Goal: Task Accomplishment & Management: Complete application form

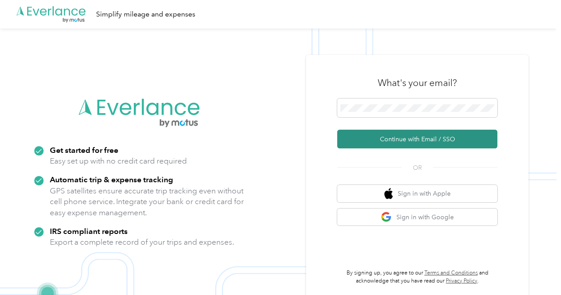
click at [414, 138] on button "Continue with Email / SSO" at bounding box center [417, 138] width 160 height 19
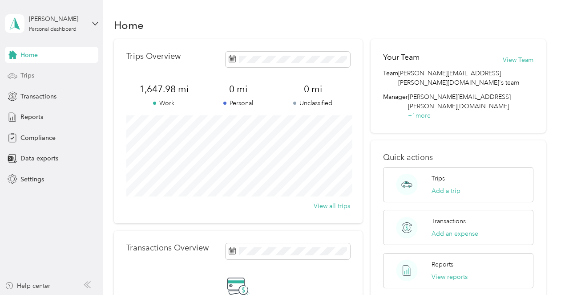
click at [30, 75] on span "Trips" at bounding box center [27, 75] width 14 height 9
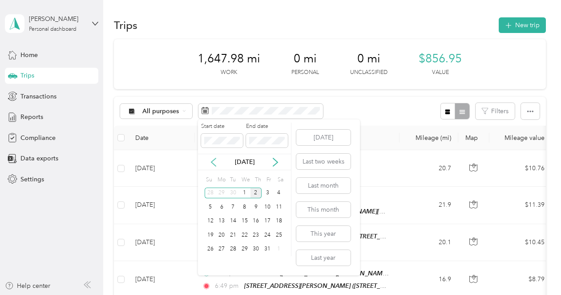
click at [215, 162] on icon at bounding box center [213, 161] width 9 height 9
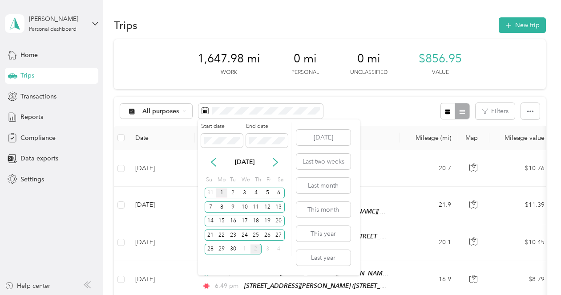
click at [224, 193] on div "1" at bounding box center [222, 192] width 12 height 11
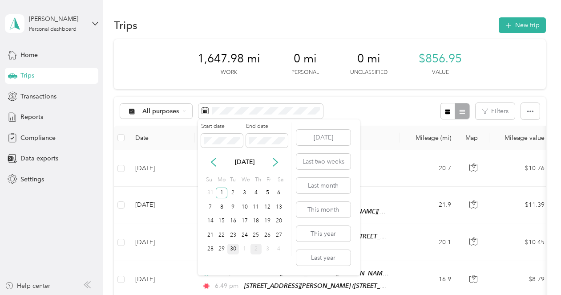
click at [232, 250] on div "30" at bounding box center [233, 248] width 12 height 11
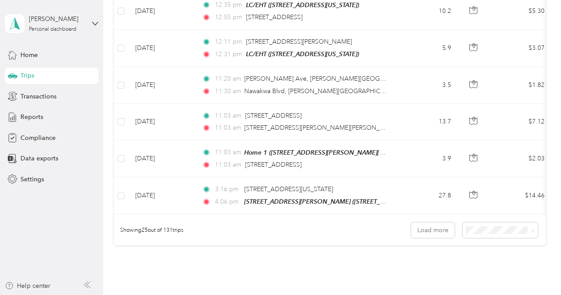
scroll to position [928, 0]
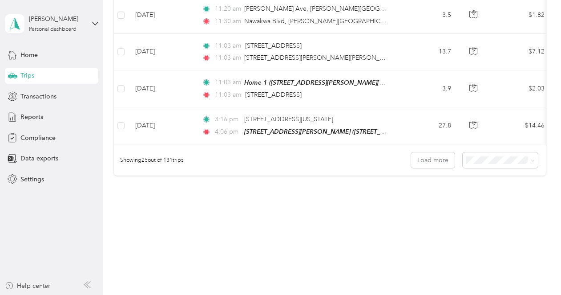
click at [488, 204] on span "100 per load" at bounding box center [491, 204] width 36 height 8
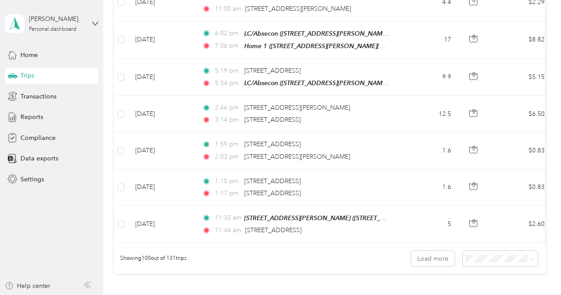
scroll to position [3682, 0]
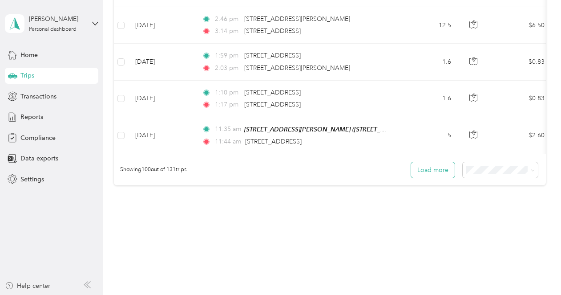
click at [437, 162] on button "Load more" at bounding box center [433, 170] width 44 height 16
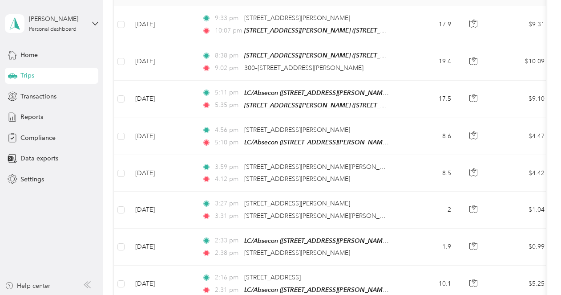
scroll to position [0, 0]
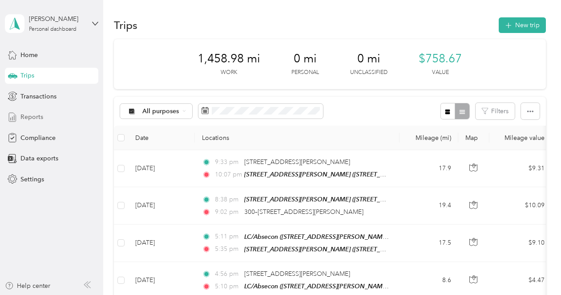
click at [30, 115] on span "Reports" at bounding box center [31, 116] width 23 height 9
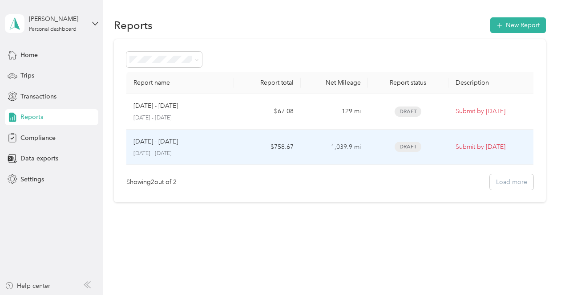
click at [408, 146] on span "Draft" at bounding box center [408, 146] width 27 height 10
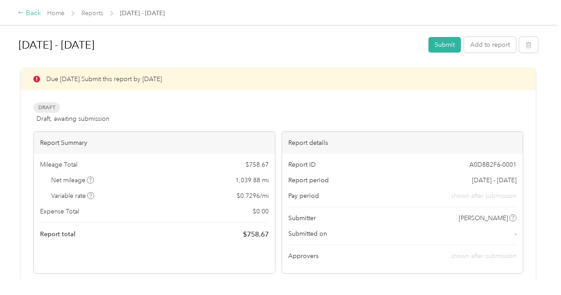
click at [27, 13] on div "Back" at bounding box center [29, 13] width 23 height 11
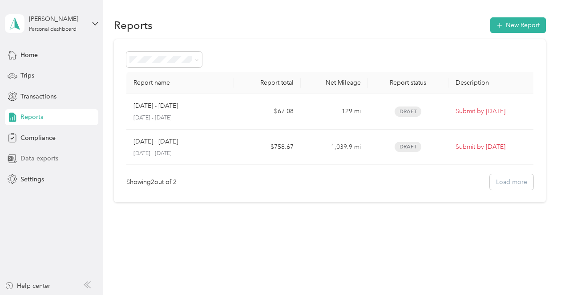
click at [35, 159] on span "Data exports" at bounding box center [39, 157] width 38 height 9
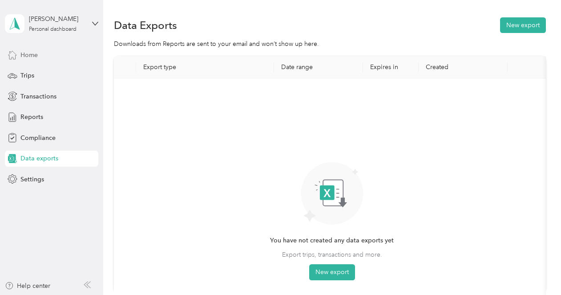
click at [31, 56] on span "Home" at bounding box center [28, 54] width 17 height 9
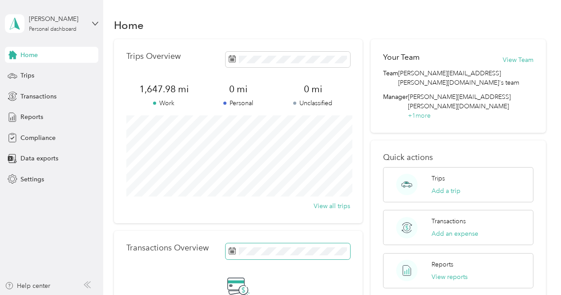
click at [233, 251] on rect at bounding box center [232, 251] width 1 height 1
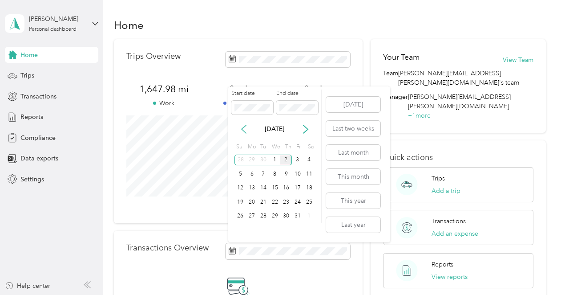
click at [242, 129] on icon at bounding box center [244, 129] width 4 height 8
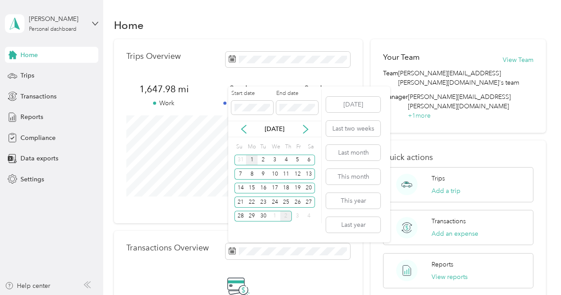
click at [251, 160] on div "1" at bounding box center [252, 159] width 12 height 11
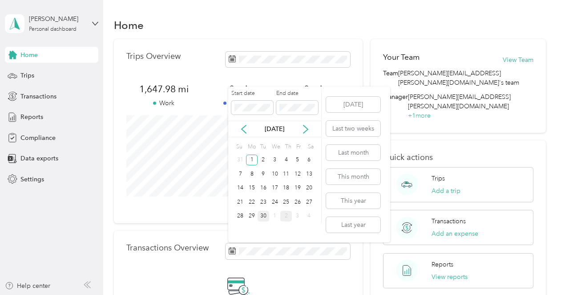
click at [263, 217] on div "30" at bounding box center [264, 215] width 12 height 11
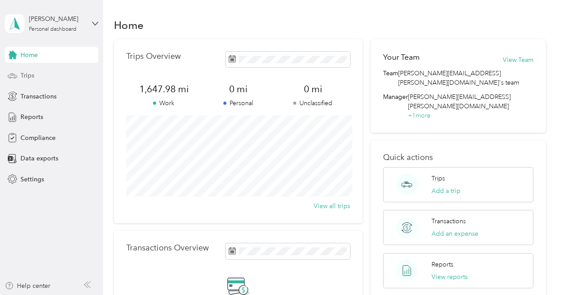
click at [32, 76] on span "Trips" at bounding box center [27, 75] width 14 height 9
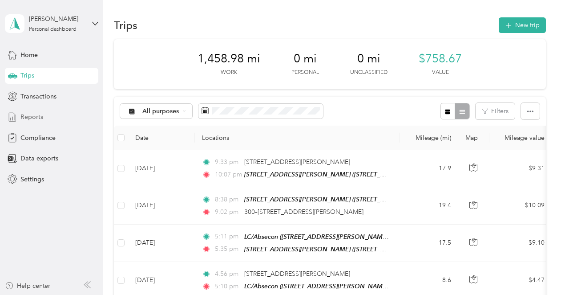
click at [26, 116] on span "Reports" at bounding box center [31, 116] width 23 height 9
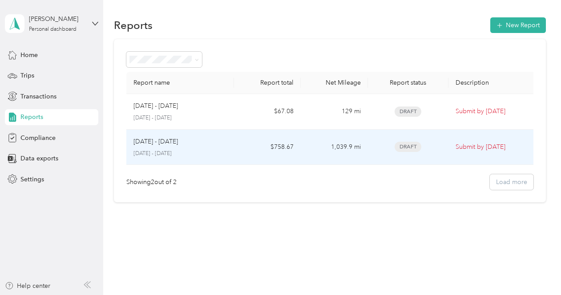
click at [410, 146] on span "Draft" at bounding box center [408, 146] width 27 height 10
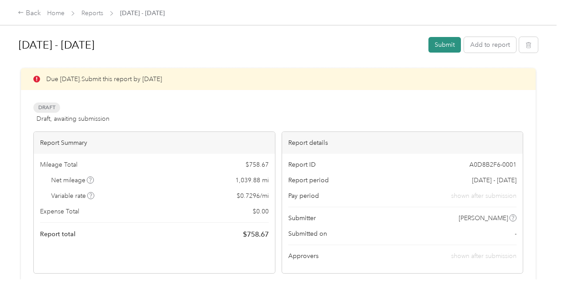
click at [446, 40] on button "Submit" at bounding box center [444, 45] width 32 height 16
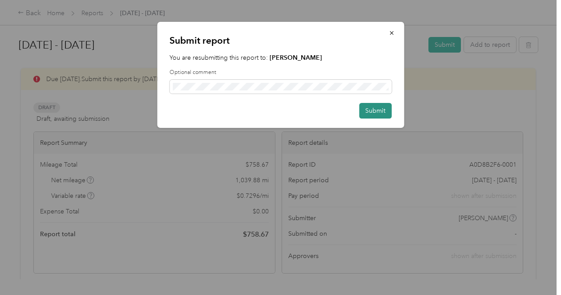
click at [379, 115] on button "Submit" at bounding box center [375, 111] width 32 height 16
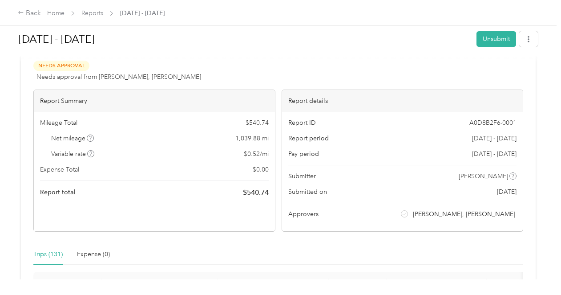
scroll to position [14, 0]
